Goal: Task Accomplishment & Management: Use online tool/utility

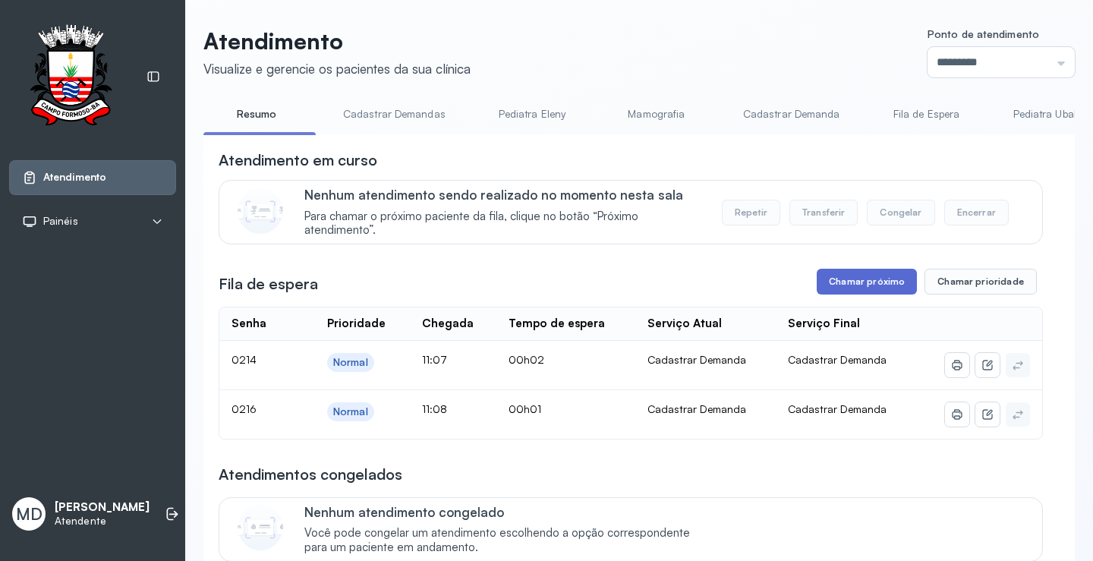
click at [842, 288] on button "Chamar próximo" at bounding box center [866, 282] width 100 height 26
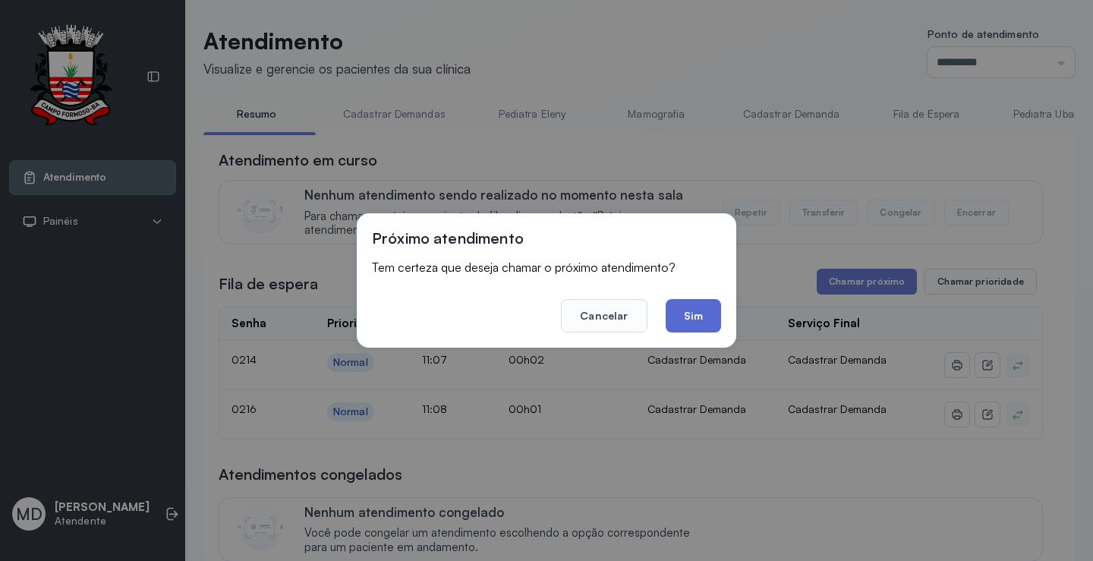
click at [700, 319] on button "Sim" at bounding box center [692, 315] width 55 height 33
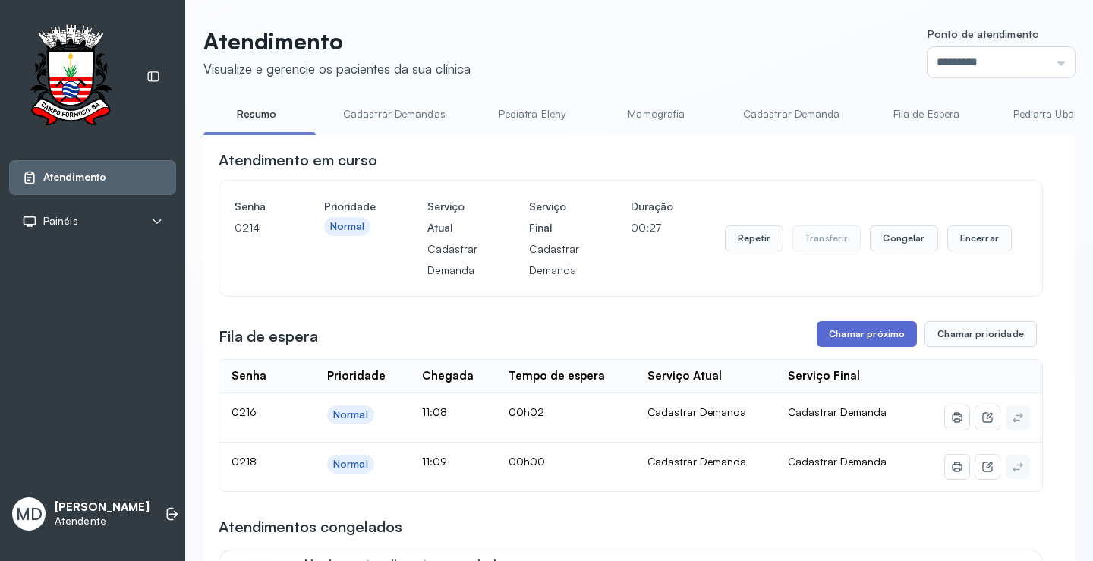
click at [876, 340] on button "Chamar próximo" at bounding box center [866, 334] width 100 height 26
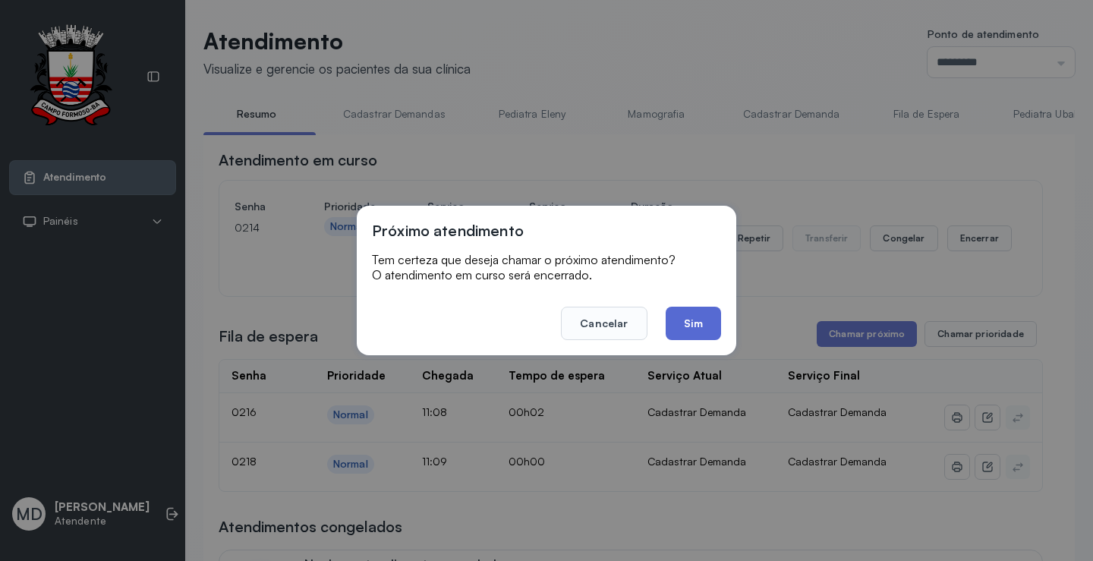
click at [691, 318] on button "Sim" at bounding box center [692, 323] width 55 height 33
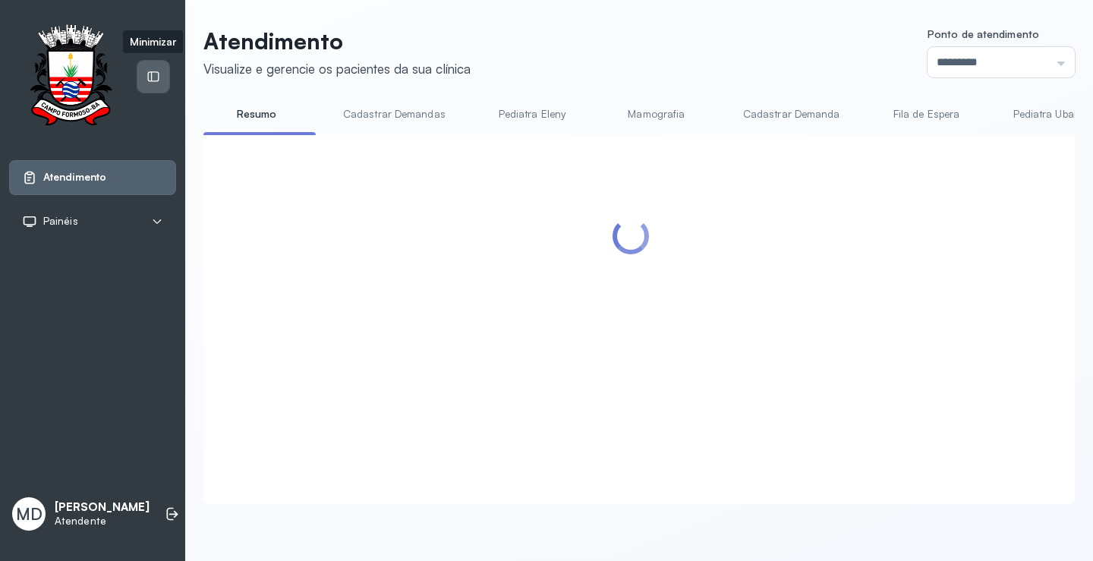
scroll to position [228, 0]
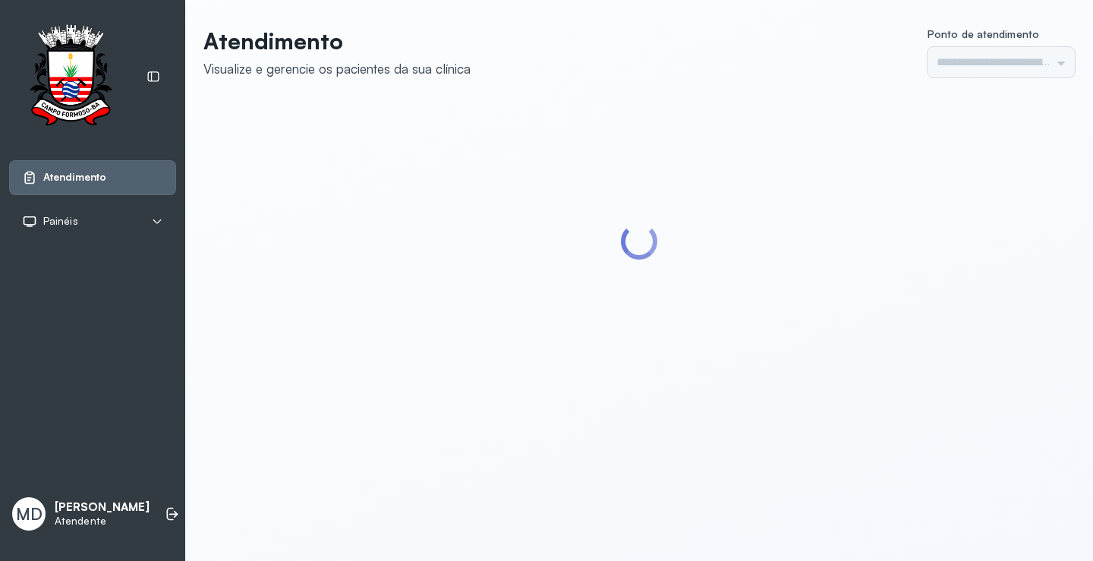
type input "*********"
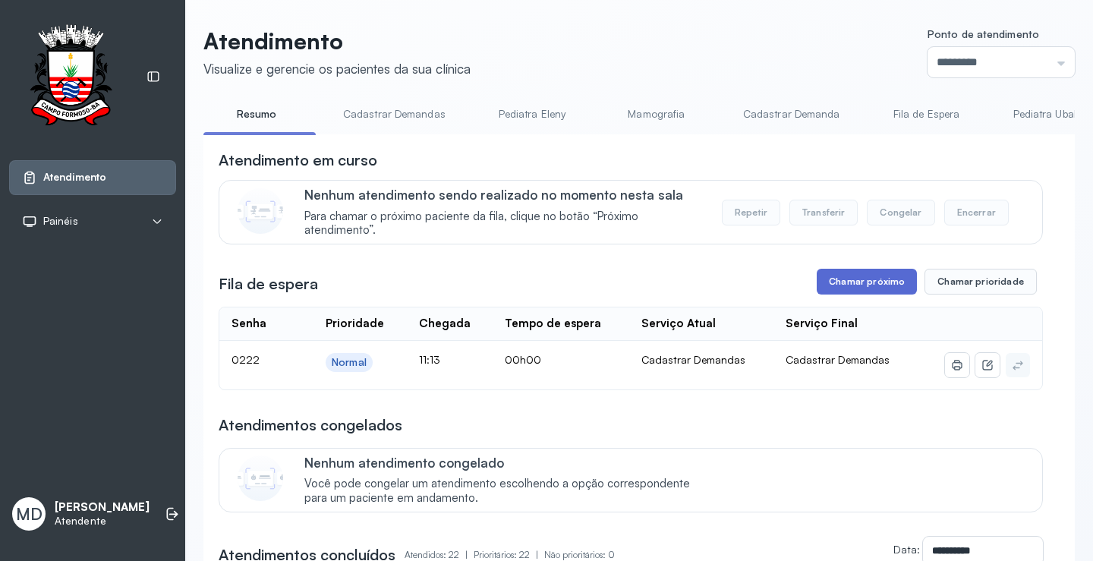
click at [867, 291] on button "Chamar próximo" at bounding box center [866, 282] width 100 height 26
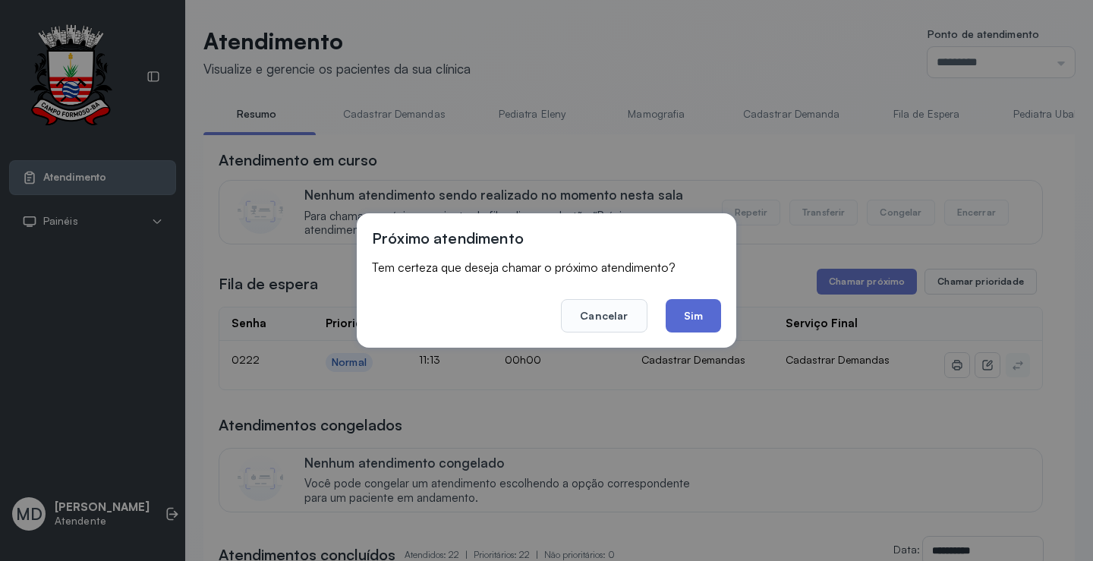
click at [678, 313] on button "Sim" at bounding box center [692, 315] width 55 height 33
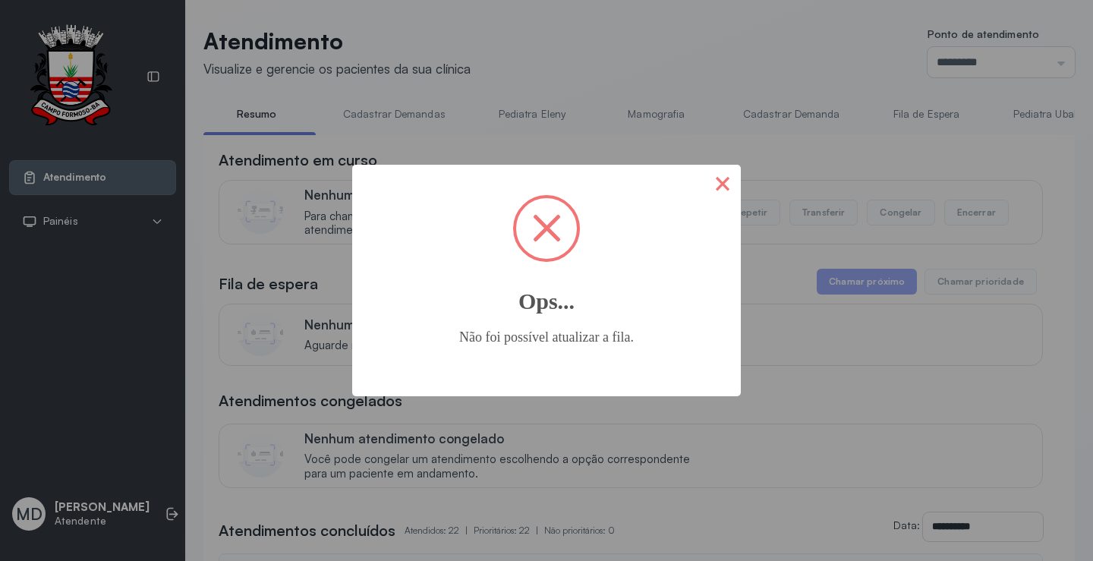
click at [725, 184] on button "×" at bounding box center [722, 183] width 36 height 36
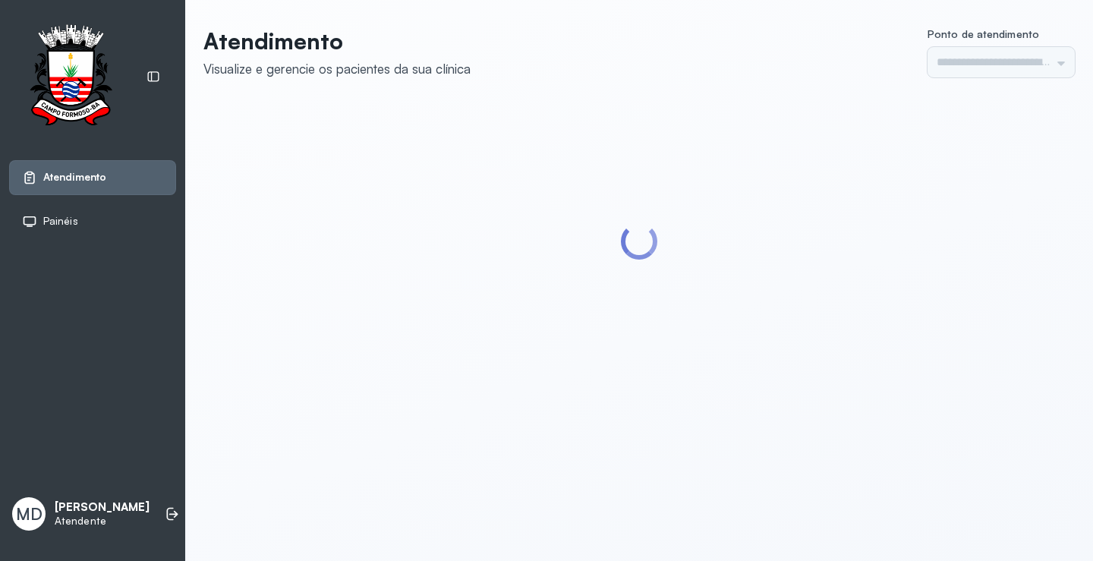
type input "*********"
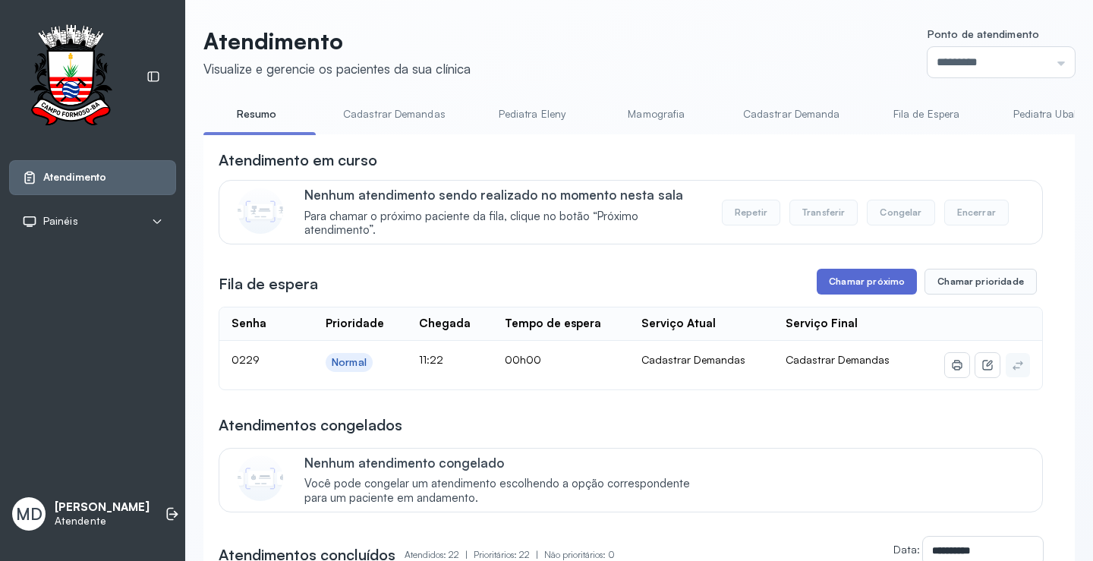
click at [854, 283] on button "Chamar próximo" at bounding box center [866, 282] width 100 height 26
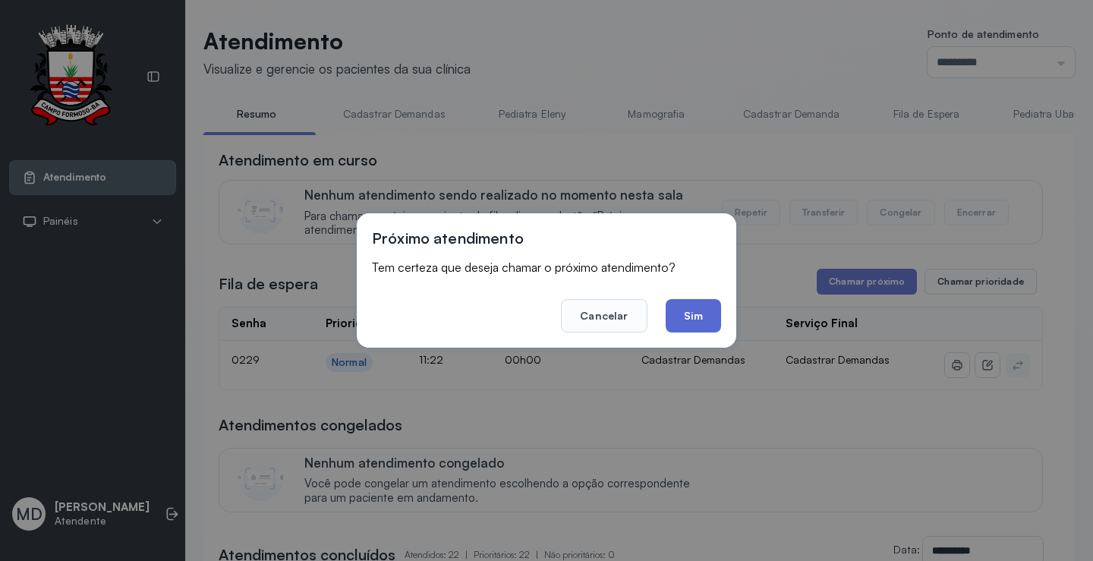
click at [695, 310] on button "Sim" at bounding box center [692, 315] width 55 height 33
